Goal: Task Accomplishment & Management: Manage account settings

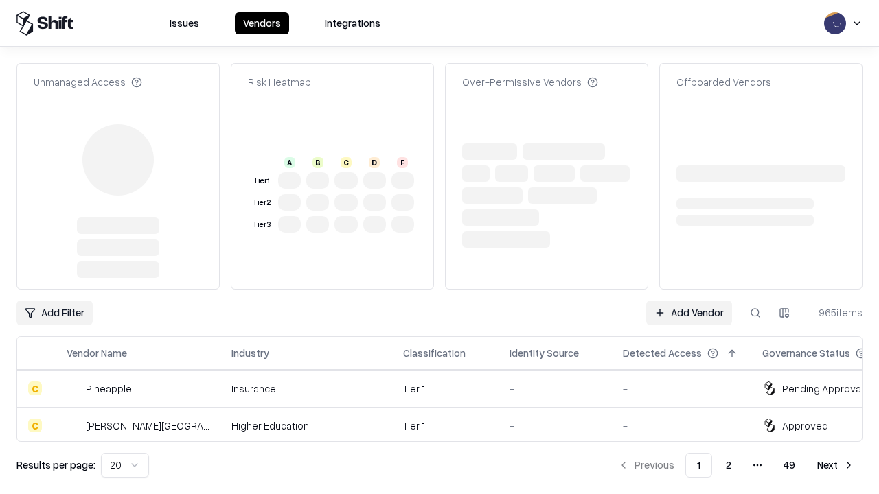
click at [689, 301] on link "Add Vendor" at bounding box center [689, 313] width 86 height 25
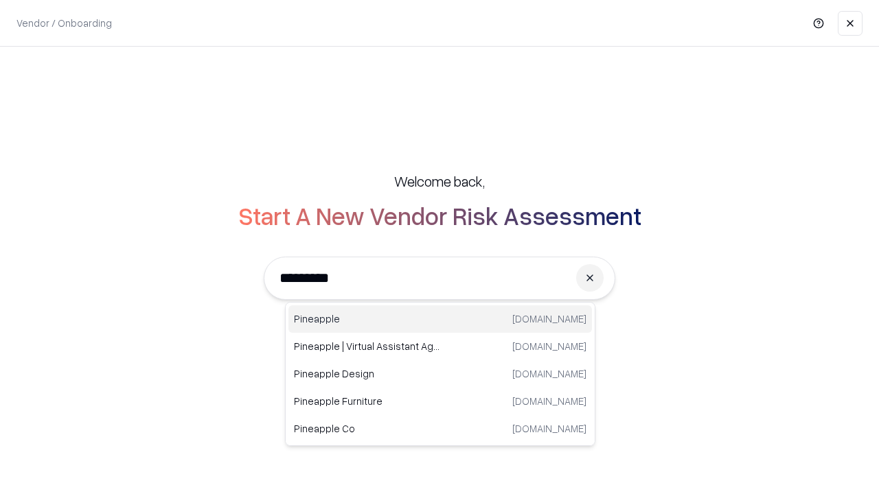
click at [440, 319] on div "Pineapple [DOMAIN_NAME]" at bounding box center [439, 319] width 303 height 27
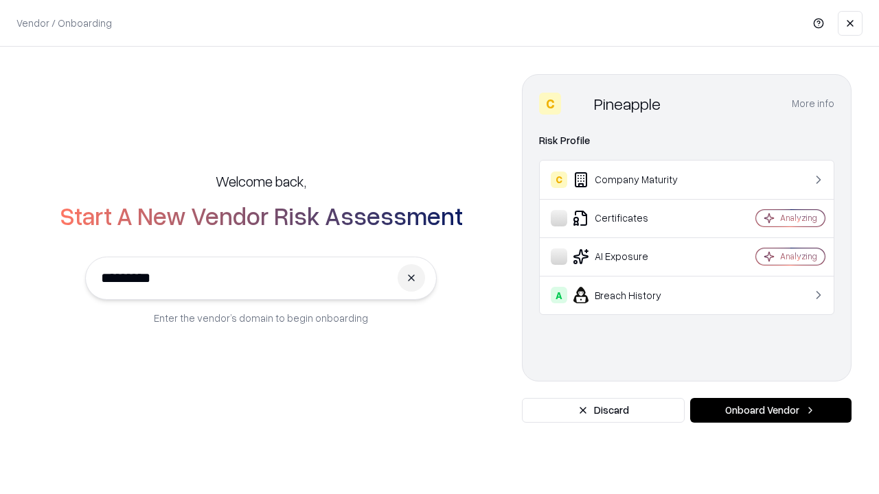
type input "*********"
click at [770, 411] on button "Onboard Vendor" at bounding box center [770, 410] width 161 height 25
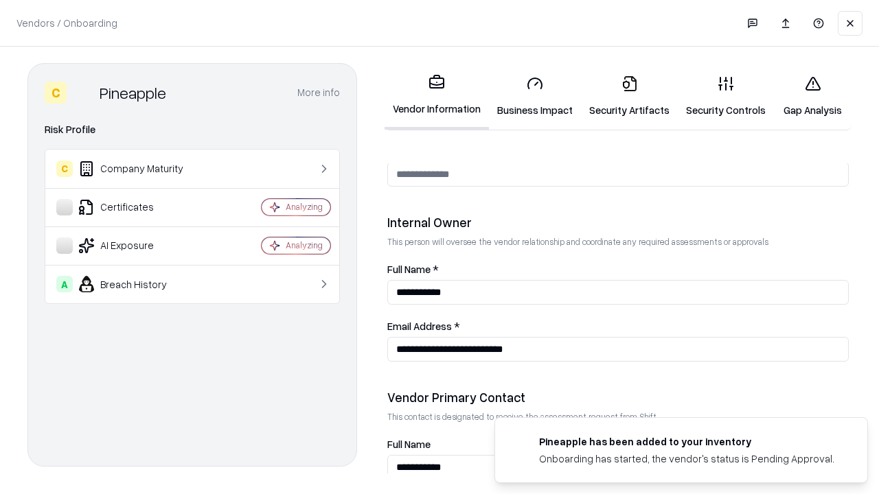
scroll to position [711, 0]
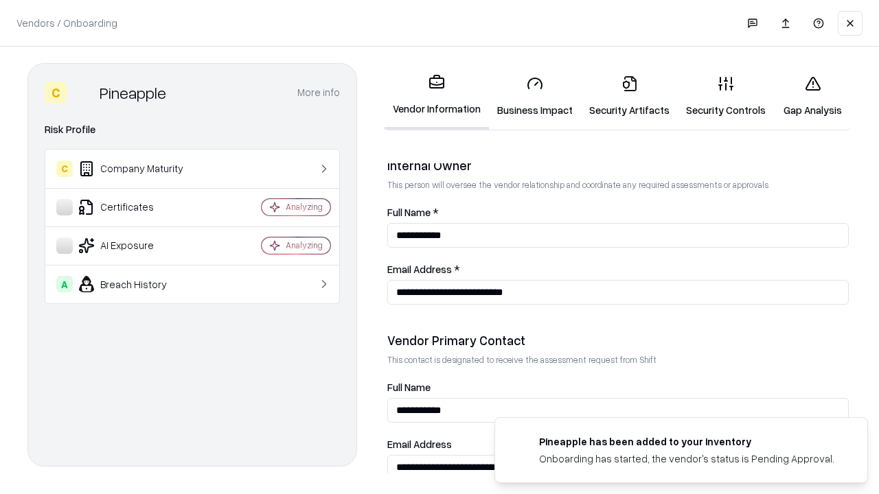
click at [629, 96] on link "Security Artifacts" at bounding box center [629, 97] width 97 height 64
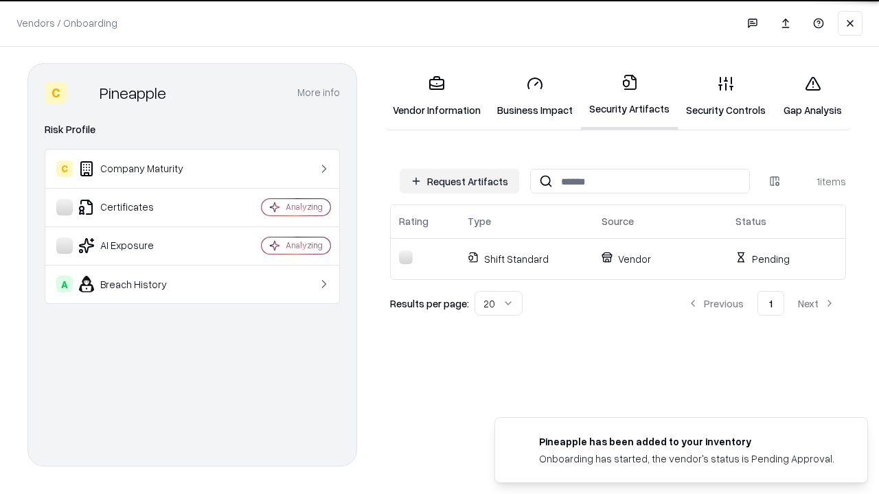
click at [459, 181] on button "Request Artifacts" at bounding box center [459, 181] width 119 height 25
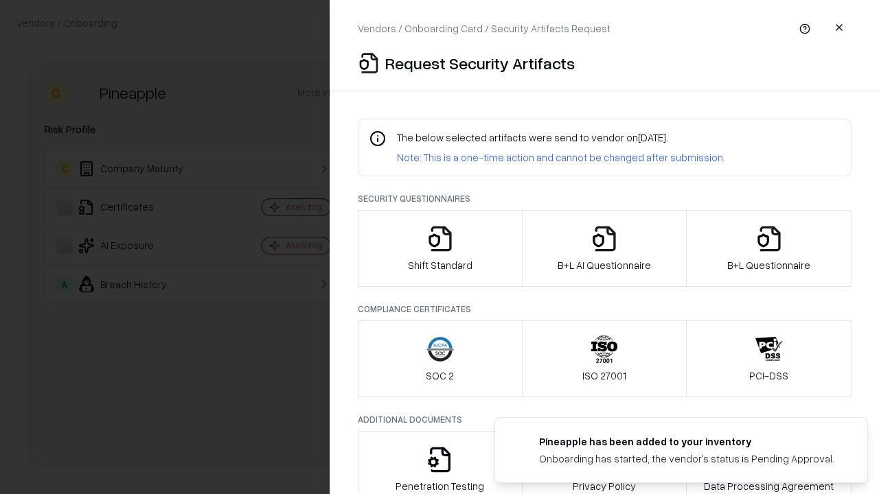
click at [768, 249] on icon "button" at bounding box center [768, 238] width 27 height 27
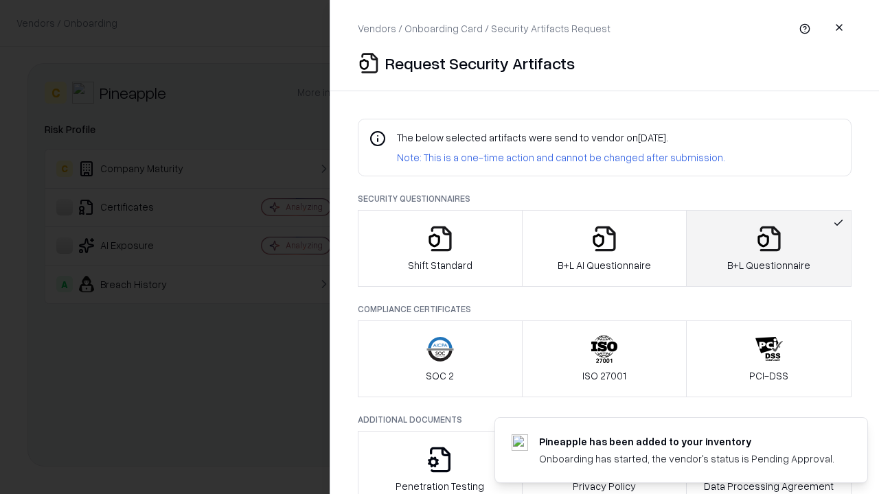
click at [604, 249] on icon "button" at bounding box center [603, 238] width 27 height 27
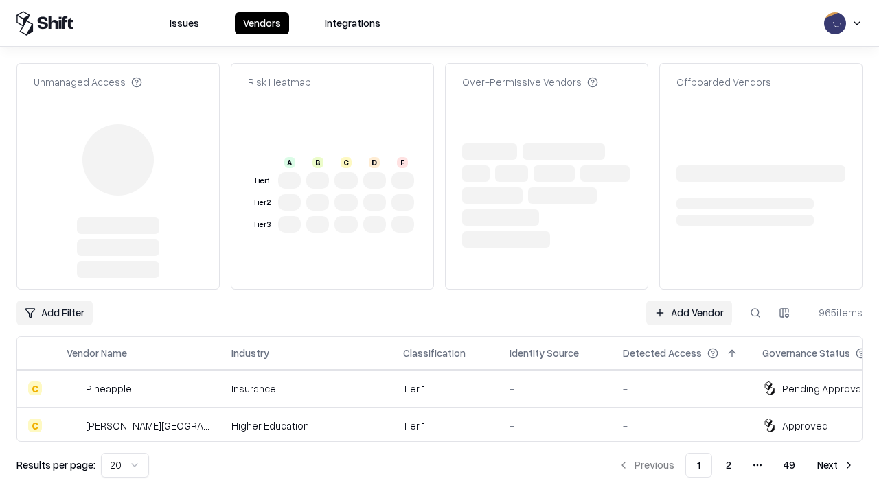
click at [689, 301] on link "Add Vendor" at bounding box center [689, 313] width 86 height 25
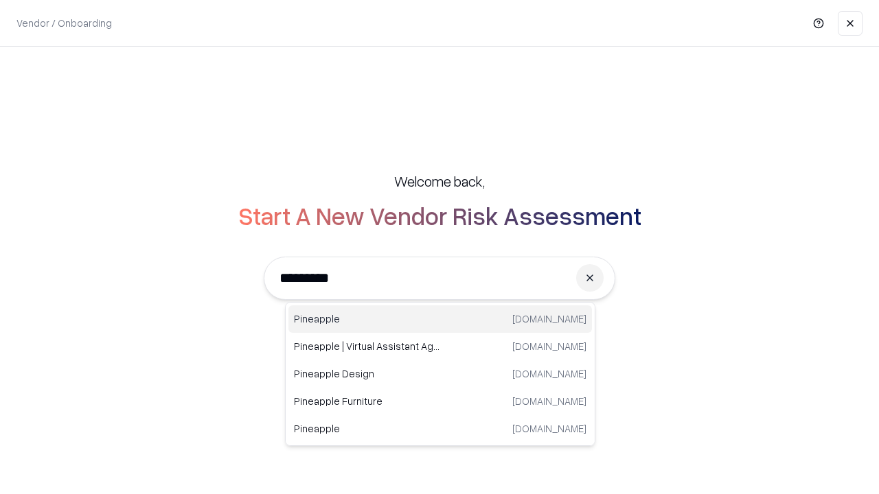
click at [440, 319] on div "Pineapple [DOMAIN_NAME]" at bounding box center [439, 319] width 303 height 27
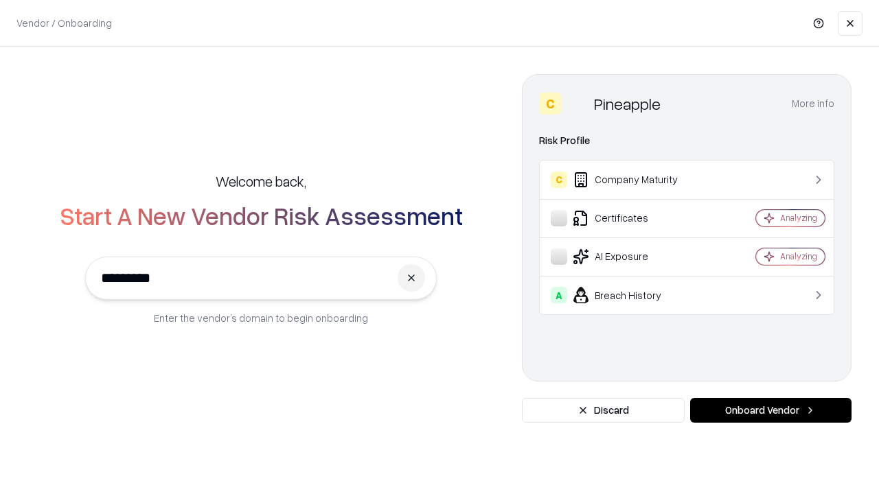
type input "*********"
click at [770, 411] on button "Onboard Vendor" at bounding box center [770, 410] width 161 height 25
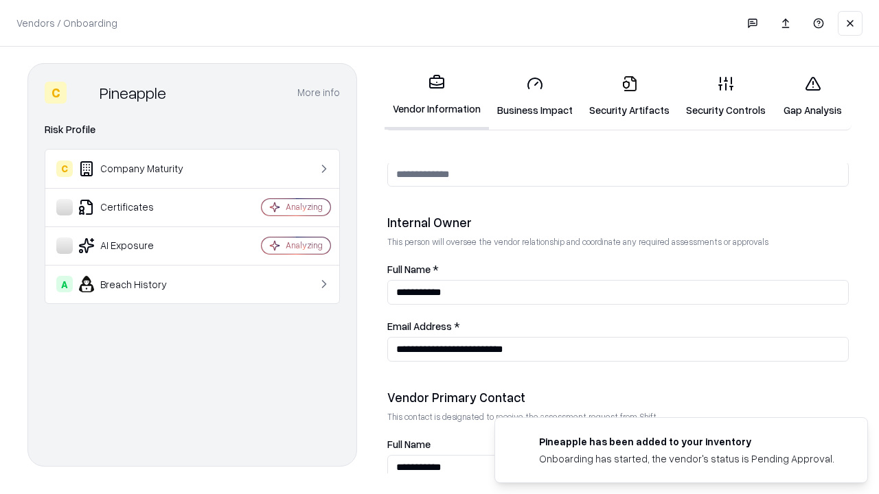
scroll to position [711, 0]
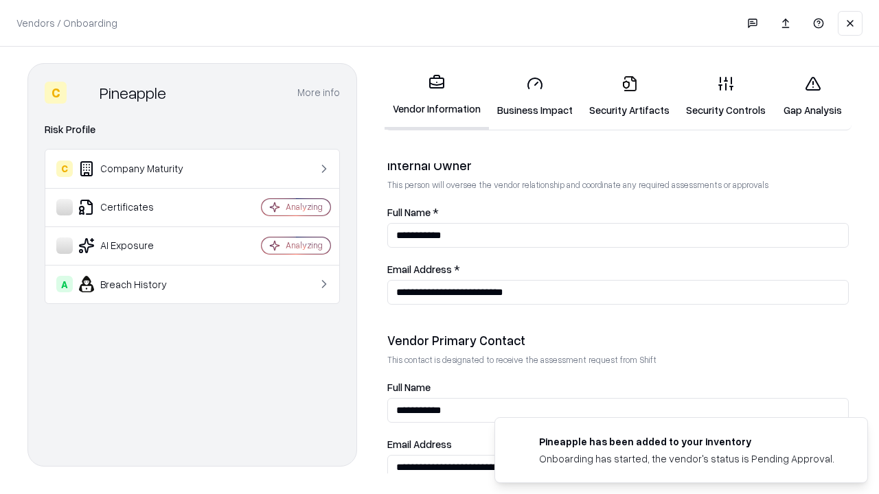
click at [812, 96] on link "Gap Analysis" at bounding box center [813, 97] width 78 height 64
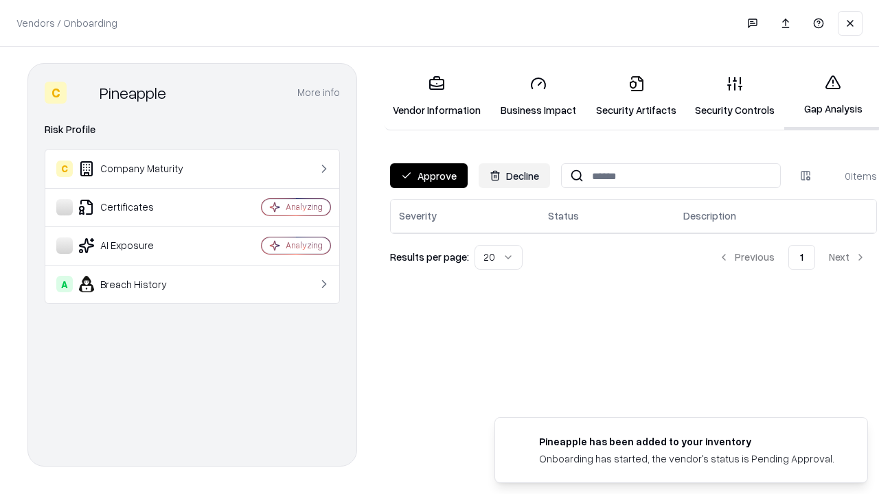
click at [428, 176] on button "Approve" at bounding box center [429, 175] width 78 height 25
